Goal: Check status: Check status

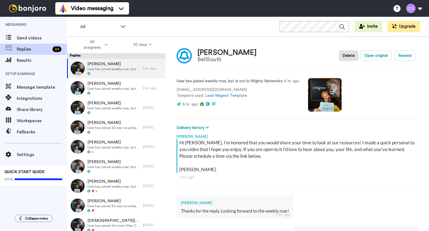
type textarea "x"
click at [30, 58] on span "Results" at bounding box center [42, 60] width 50 height 7
